Goal: Task Accomplishment & Management: Use online tool/utility

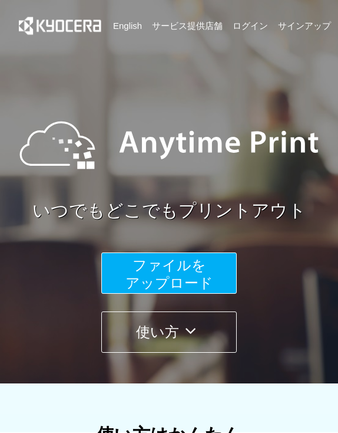
click at [307, 267] on div "いつでもどこでもプリントアウト ファイルを ​​アップロード 使い方" at bounding box center [169, 222] width 338 height 261
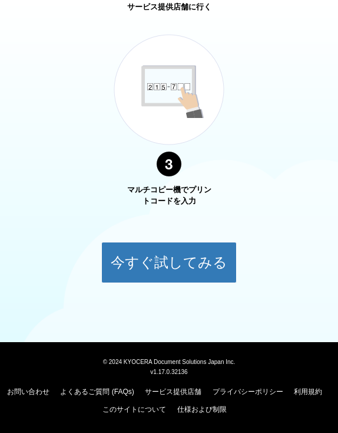
scroll to position [824, 0]
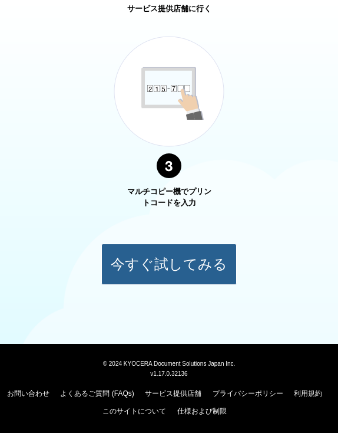
click at [199, 260] on button "今すぐ試してみる" at bounding box center [169, 263] width 136 height 41
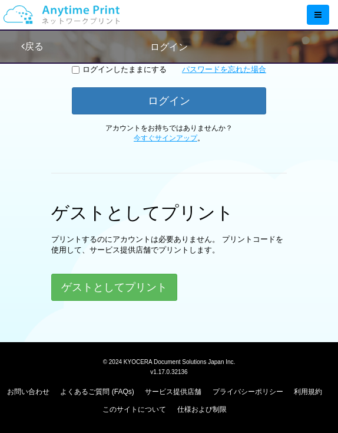
scroll to position [34, 0]
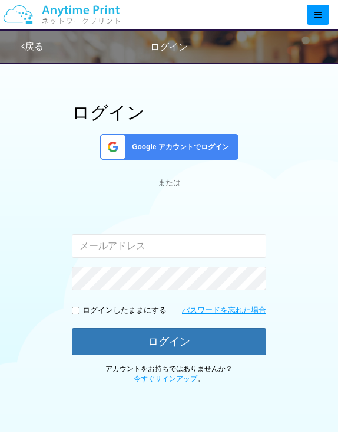
click at [314, 239] on div "ログイン Google アカウントでログイン または 入力されたメールアドレスまたはパスワードが正しくありません。 ログインしたままにする パスワードを忘れた…" at bounding box center [169, 305] width 305 height 472
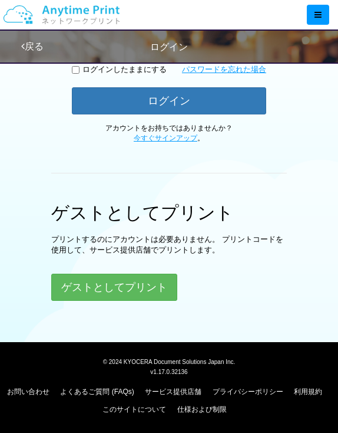
scroll to position [272, 0]
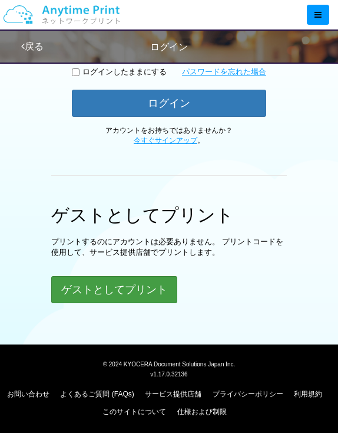
click at [94, 293] on button "ゲストとしてプリント" at bounding box center [114, 289] width 126 height 27
click at [94, 292] on button "ゲストとしてプリント" at bounding box center [114, 289] width 126 height 27
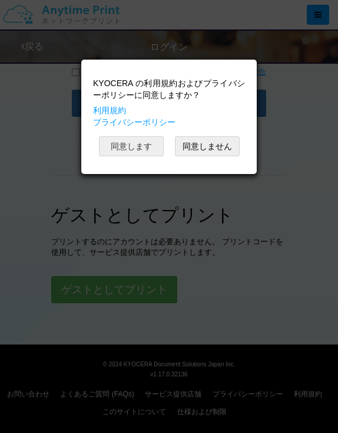
click at [129, 146] on button "同意します" at bounding box center [131, 146] width 65 height 20
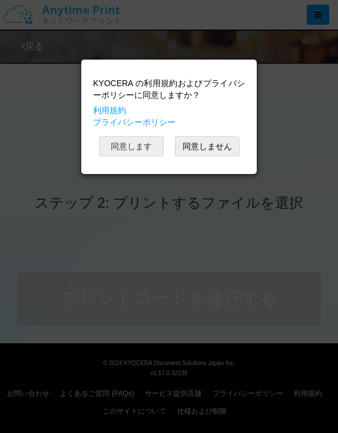
scroll to position [5, 0]
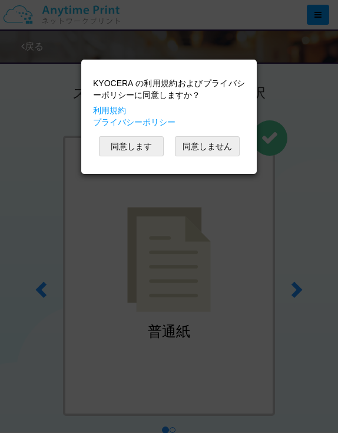
click at [325, 204] on div "KYOCERA の利用規約およびプライバシーポリシーに同意しますか？ 利用規約 プライバシーポリシー 同意します 同意しません" at bounding box center [169, 216] width 338 height 433
click at [133, 148] on button "同意します" at bounding box center [131, 146] width 65 height 20
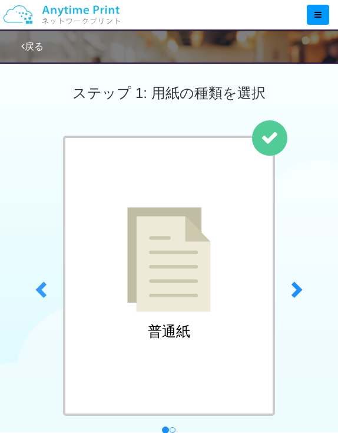
click at [45, 181] on link "previous" at bounding box center [39, 286] width 45 height 301
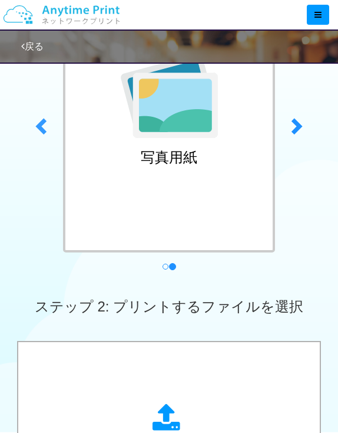
scroll to position [175, 0]
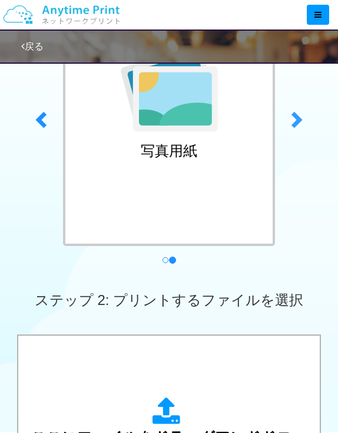
click at [293, 120] on span at bounding box center [296, 119] width 18 height 18
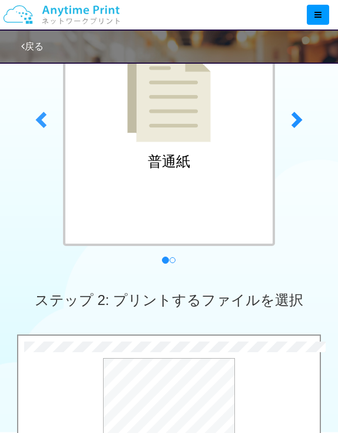
click at [22, 256] on link "previous" at bounding box center [39, 116] width 45 height 301
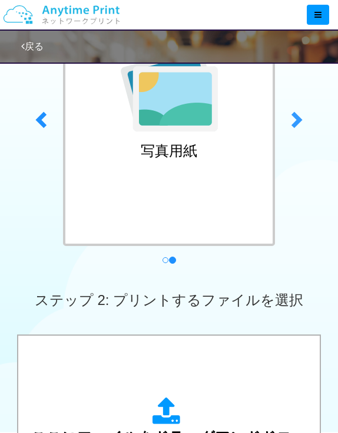
click at [296, 147] on link "next" at bounding box center [298, 116] width 45 height 301
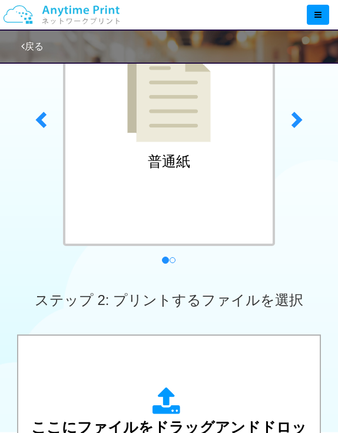
click at [293, 281] on div "ステップ 2: プリントするファイルを選択" at bounding box center [169, 299] width 338 height 67
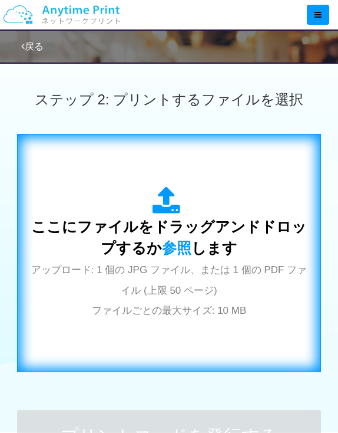
scroll to position [380, 0]
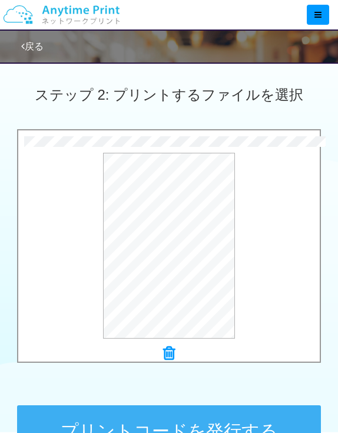
click at [149, 426] on button "プリントコードを発行する" at bounding box center [169, 431] width 305 height 53
